Goal: Task Accomplishment & Management: Manage account settings

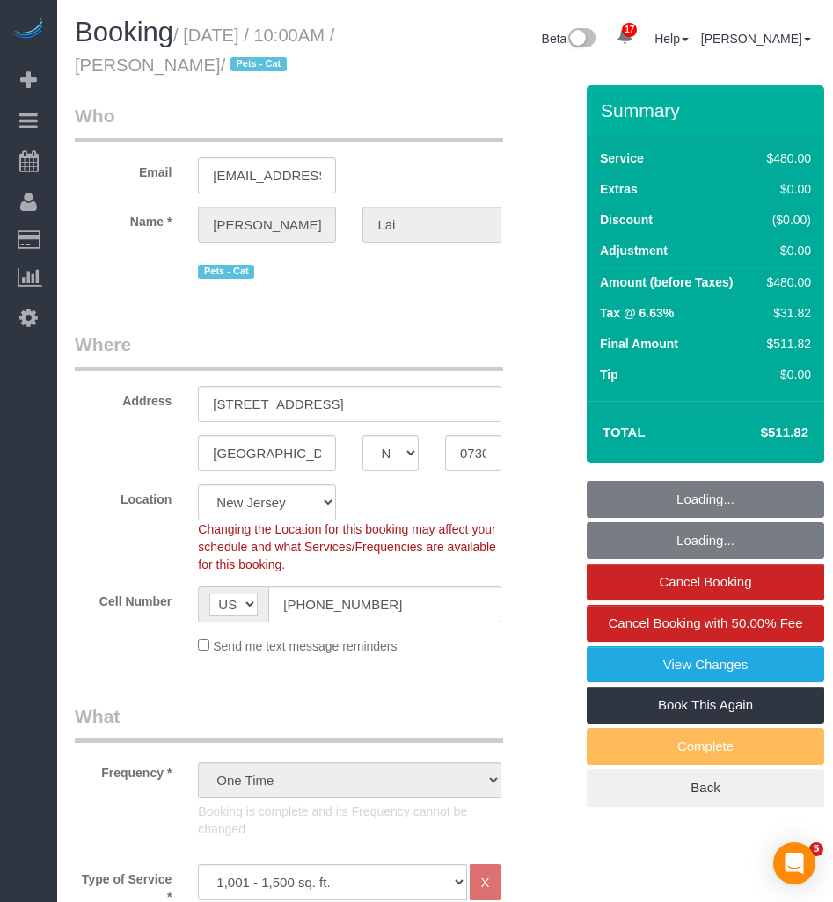
select select "NJ"
select select "2"
select select "180"
select select "spot1"
select select "number:89"
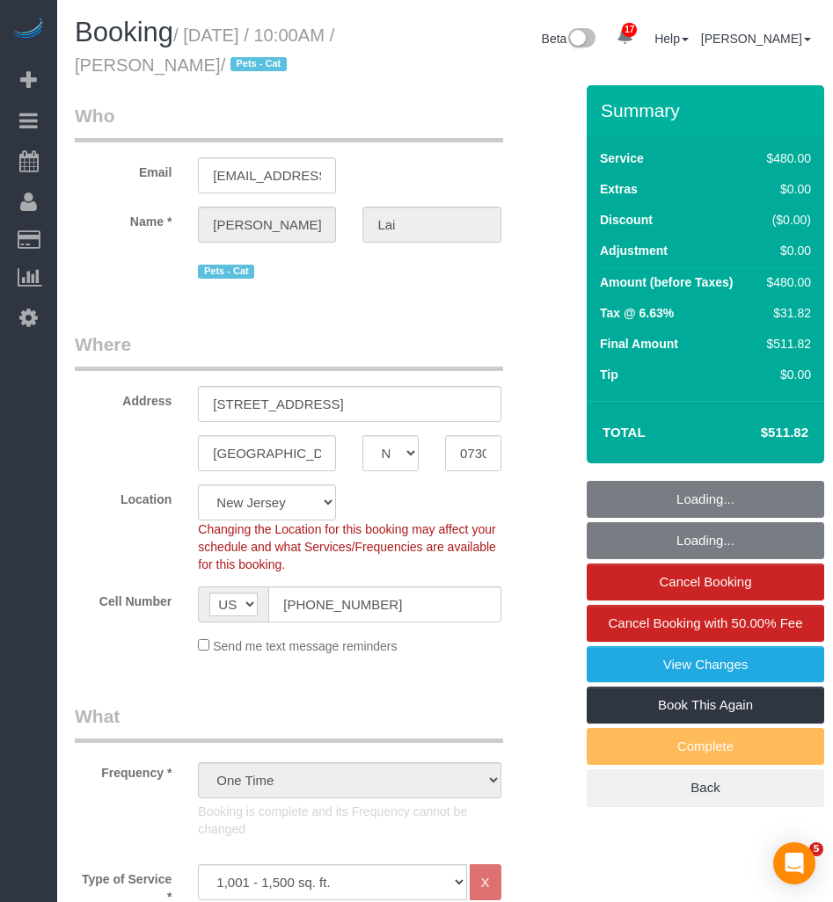
select select "number:90"
select select "number:14"
select select "number:5"
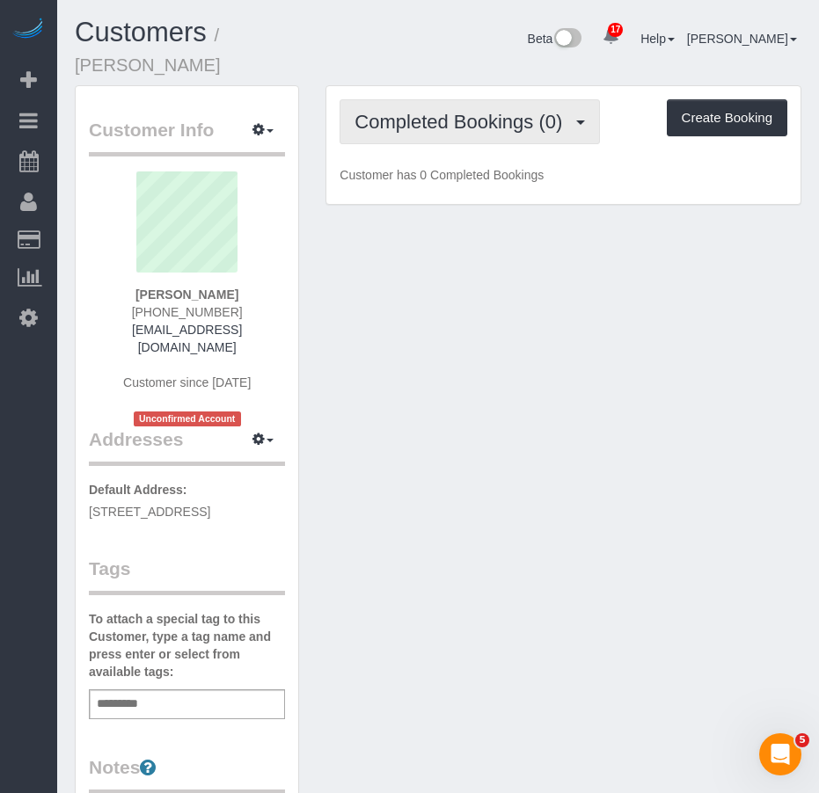
click at [475, 111] on span "Completed Bookings (0)" at bounding box center [462, 122] width 216 height 22
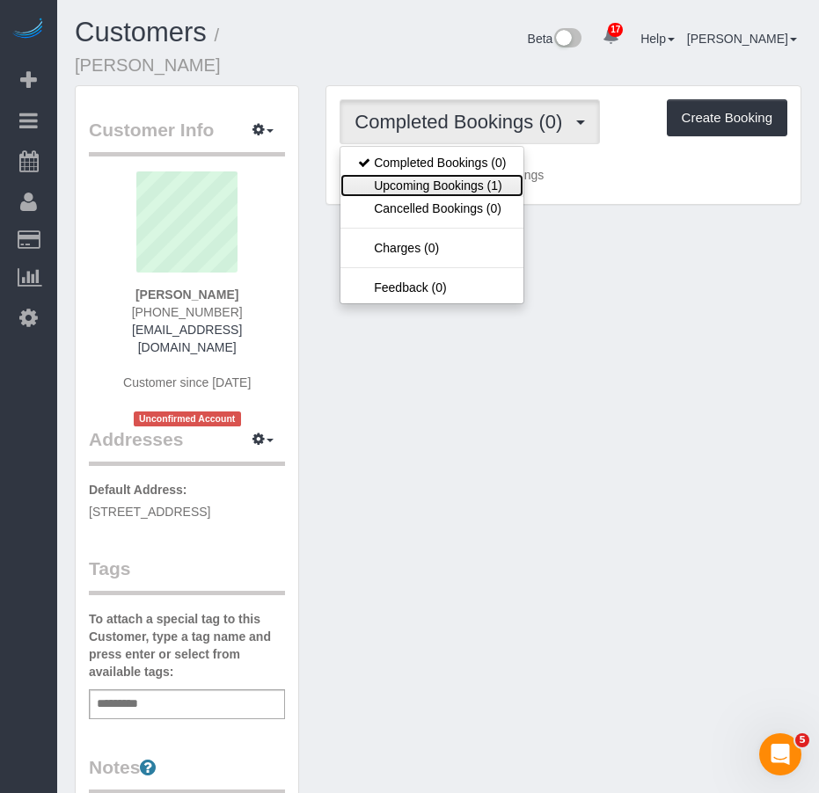
click at [398, 174] on link "Upcoming Bookings (1)" at bounding box center [431, 185] width 183 height 23
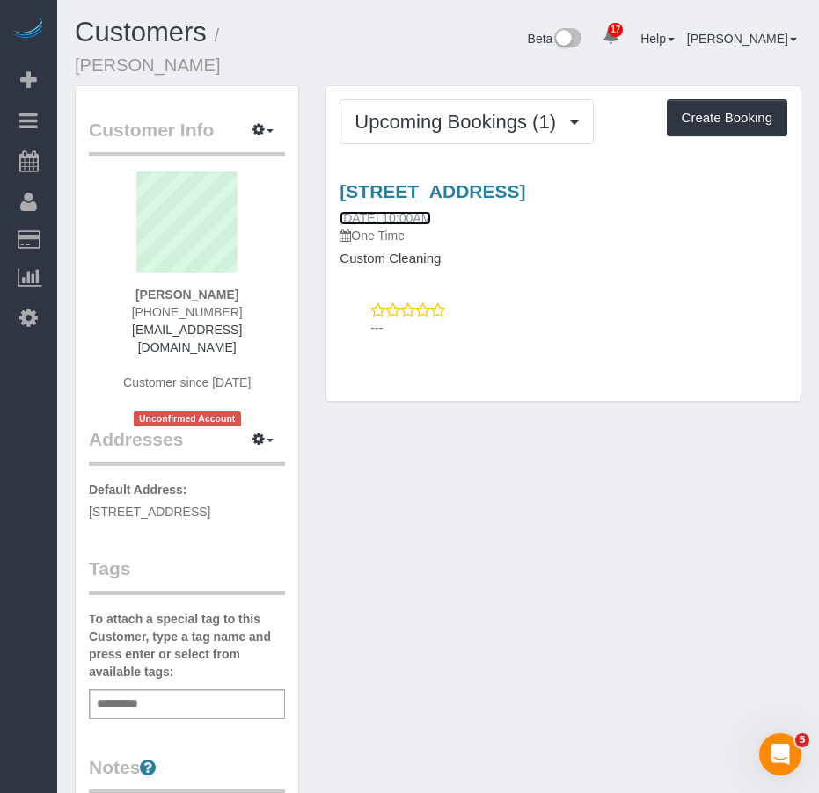
click at [383, 211] on link "09/16/2025 10:00AM" at bounding box center [385, 218] width 91 height 14
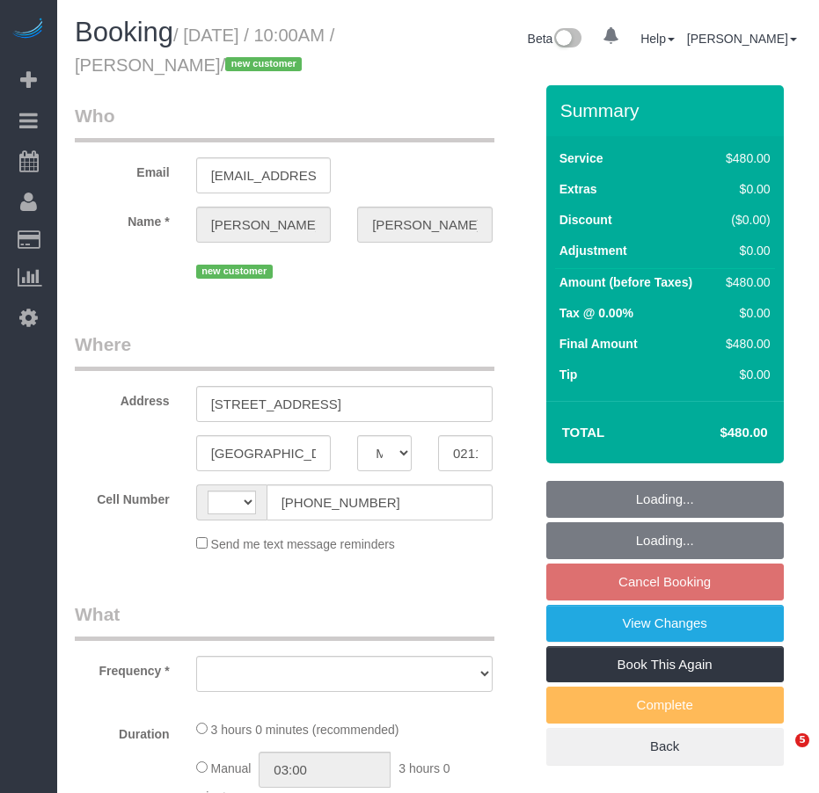
select select "MA"
select select "string:US"
select select "number:58"
select select "number:70"
select select "number:15"
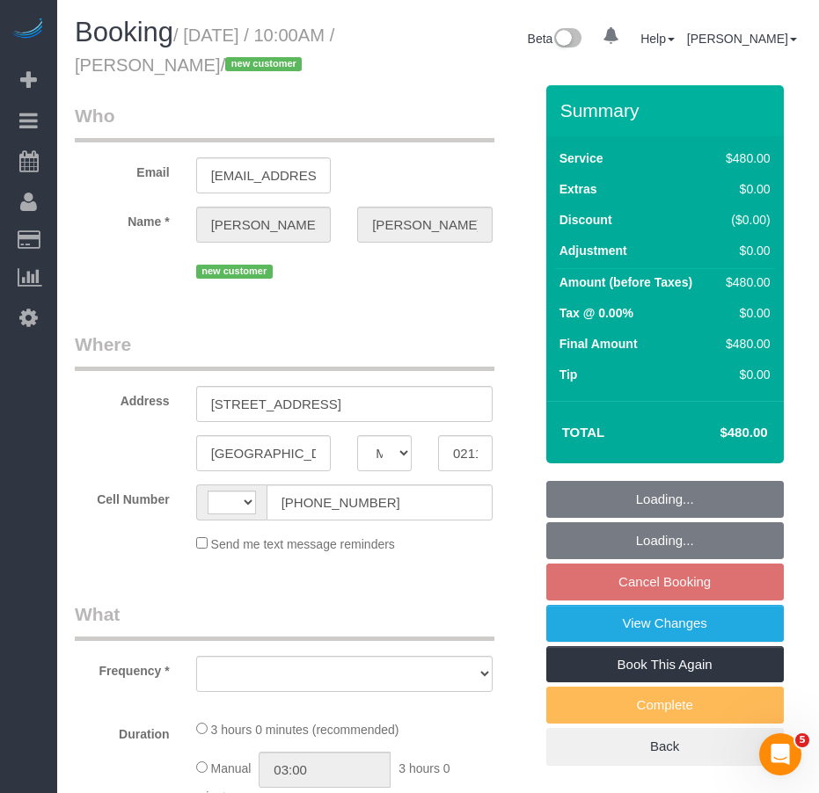
select select "number:5"
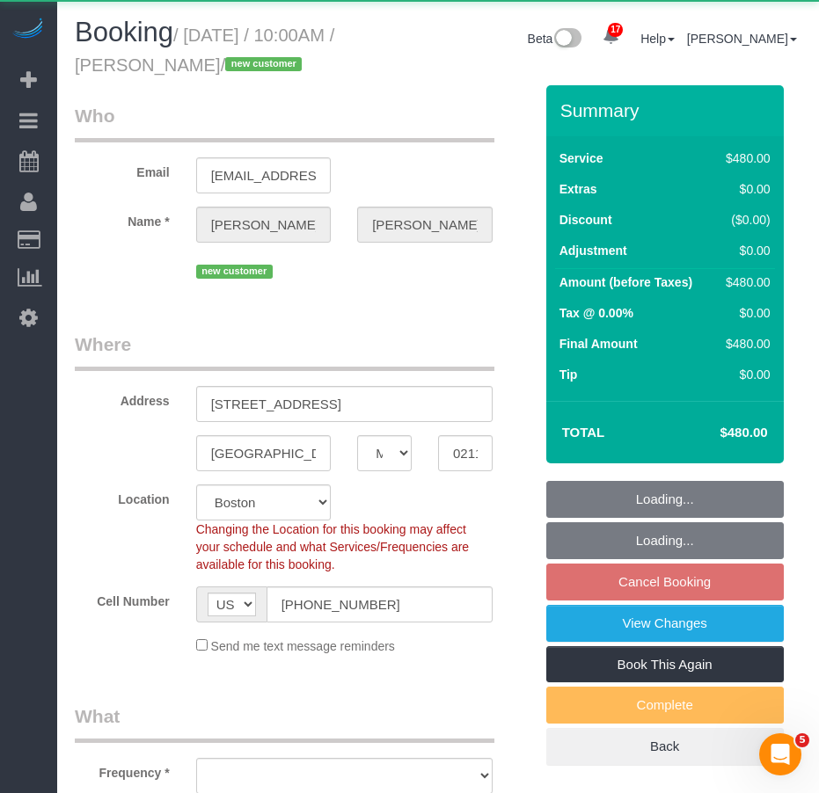
select select "string:stripe-pm_1S6AvA4VGloSiKo7xSJDXScx"
select select "object:914"
select select "2"
select select "180"
select select "spot3"
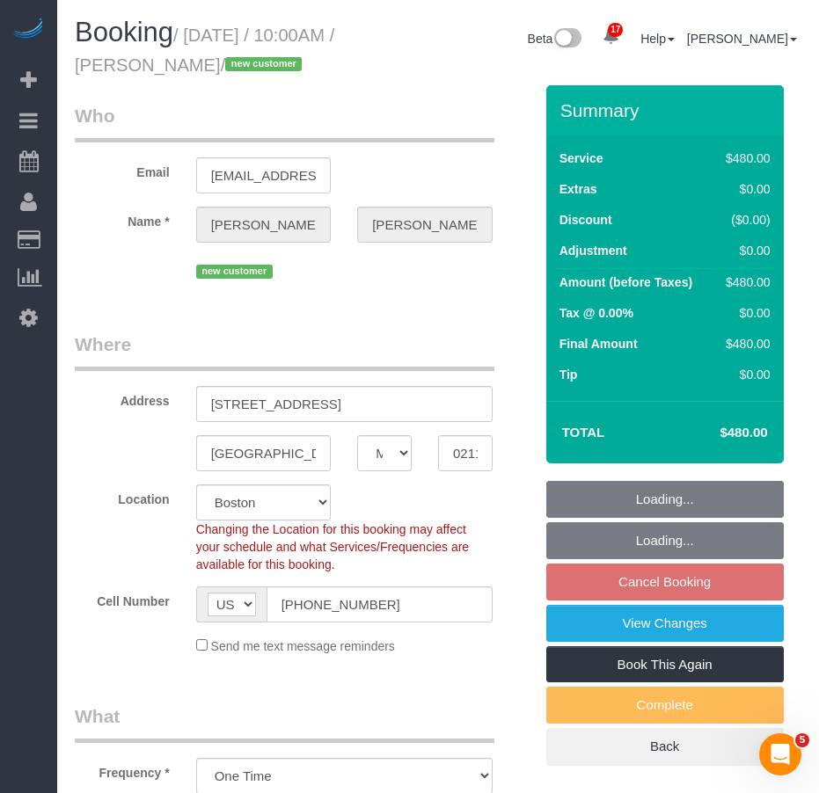
select select "object:1103"
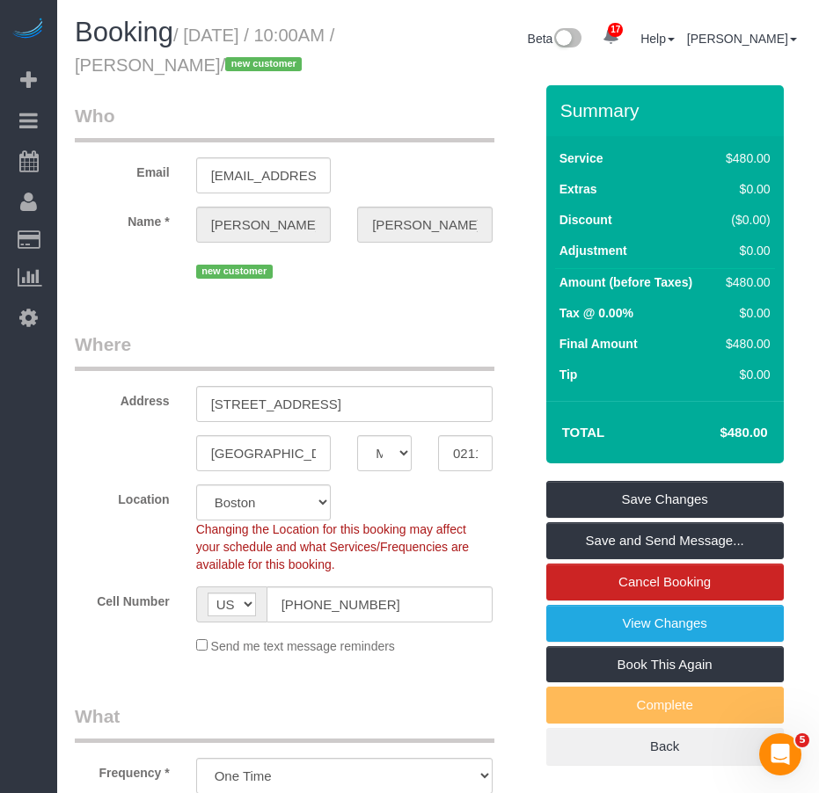
click at [447, 138] on legend "Who" at bounding box center [285, 123] width 420 height 40
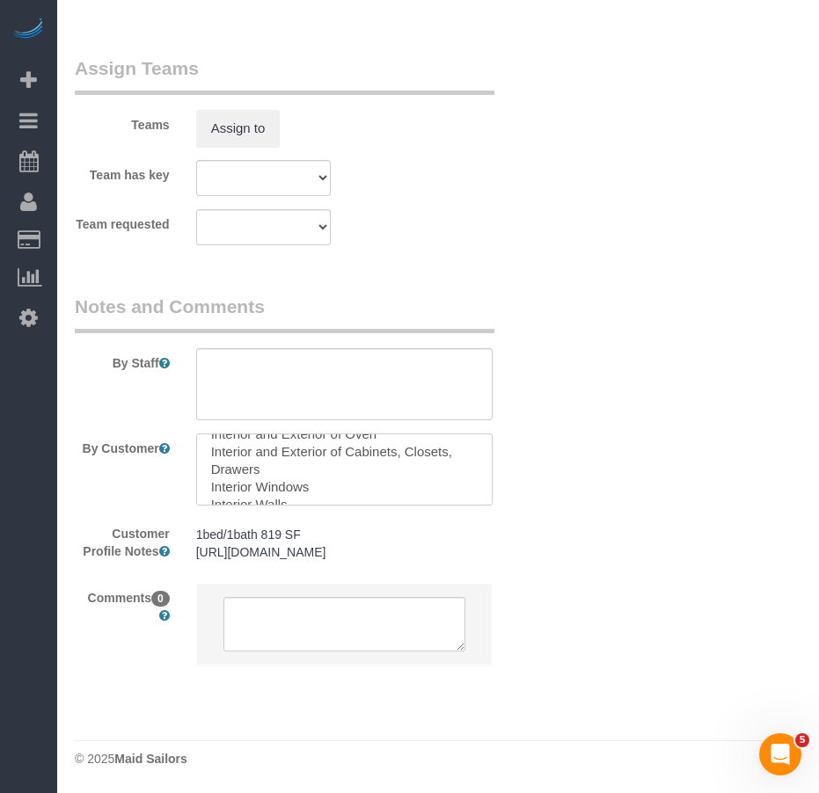
scroll to position [140, 0]
